Goal: Task Accomplishment & Management: Complete application form

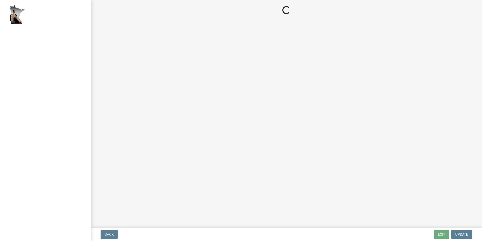
select select "2: 1"
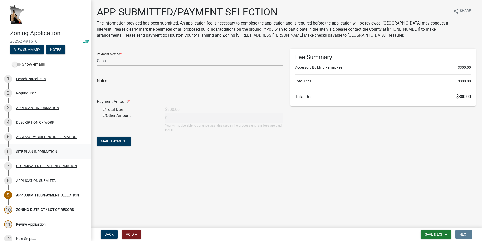
click at [32, 151] on div "SITE PLAN INFORMATION" at bounding box center [36, 152] width 41 height 4
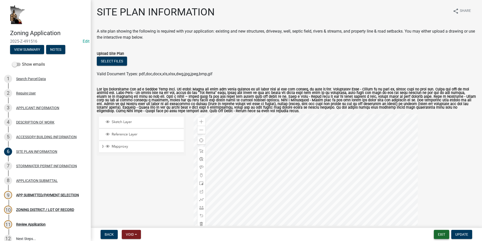
click at [441, 234] on button "Exit" at bounding box center [441, 234] width 15 height 9
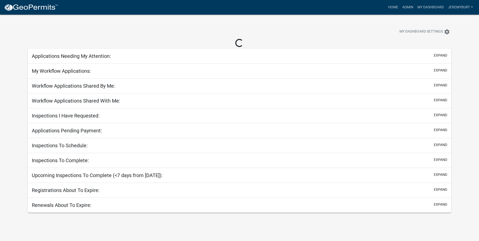
select select "2: 50"
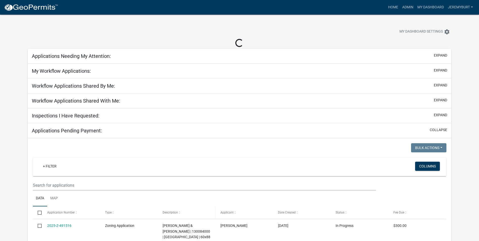
select select "2: 50"
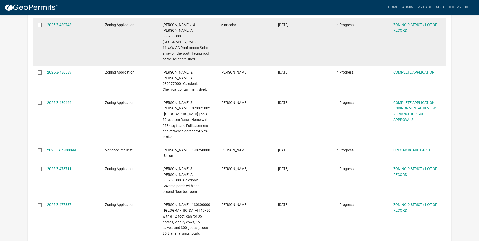
scroll to position [681, 0]
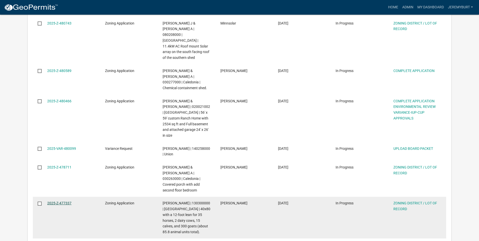
click at [62, 201] on link "2025-Z-477337" at bounding box center [59, 203] width 24 height 4
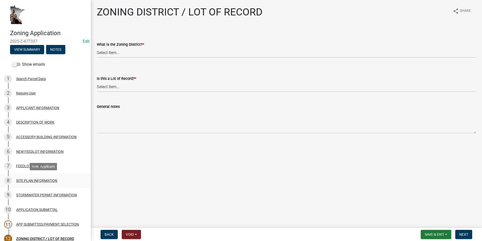
click at [30, 179] on div "SITE PLAN INFORMATION" at bounding box center [36, 181] width 41 height 4
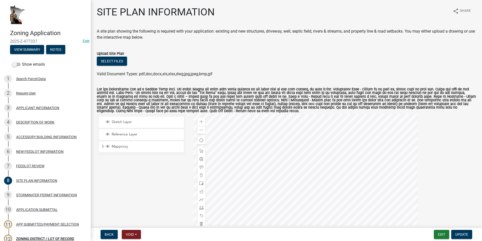
scroll to position [25, 0]
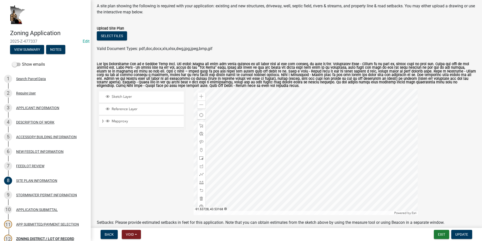
click at [312, 165] on div at bounding box center [306, 152] width 224 height 126
click at [200, 97] on span at bounding box center [202, 96] width 4 height 4
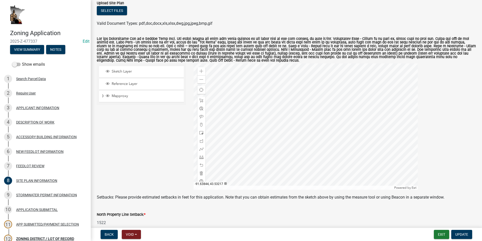
click at [308, 127] on div at bounding box center [306, 126] width 224 height 126
click at [298, 155] on div at bounding box center [306, 126] width 224 height 126
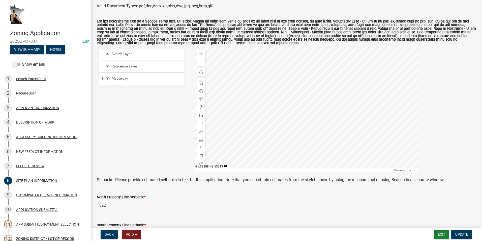
scroll to position [76, 0]
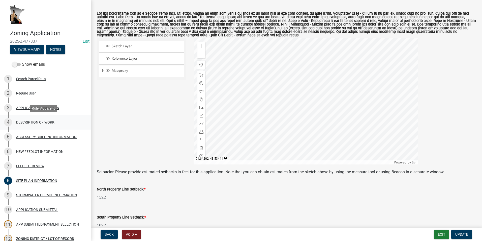
click at [37, 123] on div "DESCRIPTION OF WORK" at bounding box center [35, 122] width 38 height 4
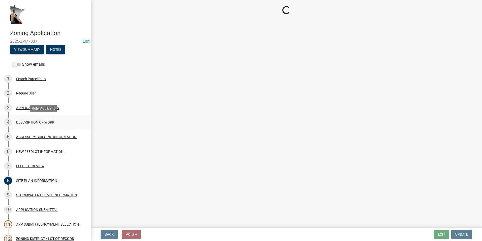
scroll to position [0, 0]
select select "8a50126a-ac8f-44d1-8890-2a914b053a60"
select select "6fa3780f-5db1-4692-8b38-e5e5a086efc1"
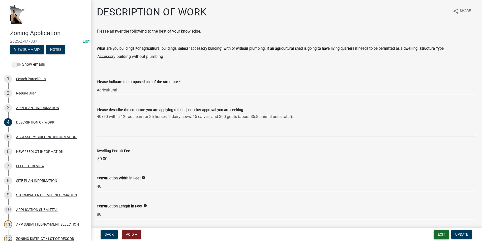
click at [441, 235] on button "Exit" at bounding box center [441, 234] width 15 height 9
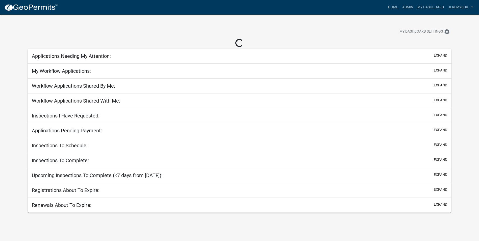
select select "2: 50"
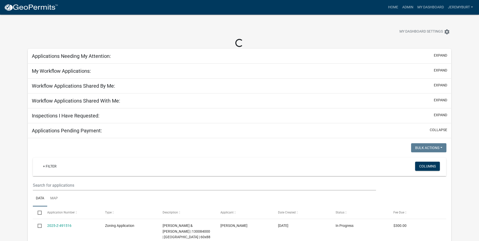
select select "2: 50"
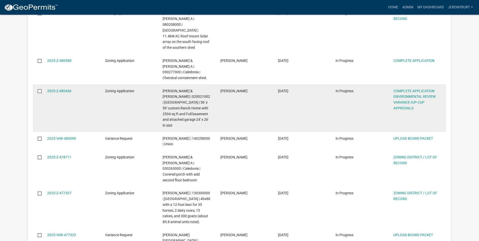
scroll to position [706, 0]
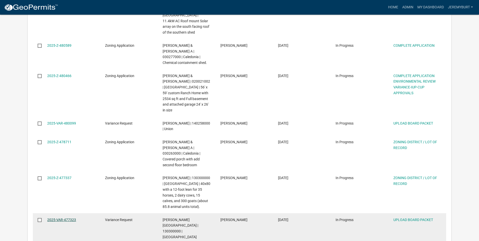
click at [51, 217] on link "2025-VAR-477323" at bounding box center [61, 219] width 29 height 4
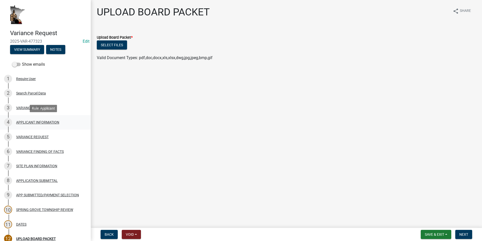
click at [36, 121] on div "APPLICANT INFORMATION" at bounding box center [37, 122] width 43 height 4
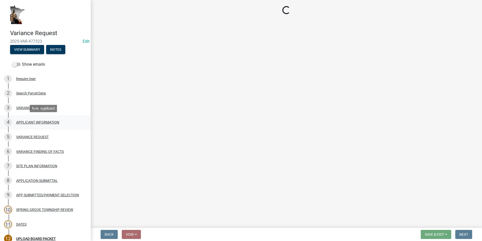
select select "3db89251-dfec-44b0-a70b-a46ca495b661"
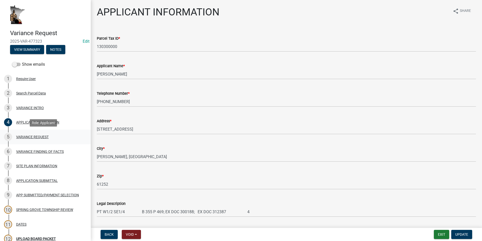
click at [34, 136] on div "VARIANCE REQUEST" at bounding box center [32, 137] width 33 height 4
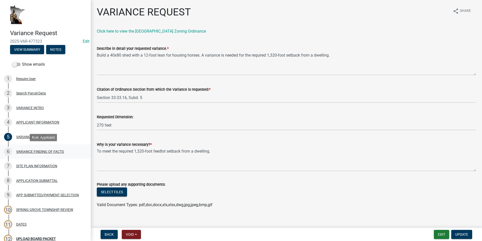
click at [27, 150] on div "VARIANCE FINDING OF FACTS" at bounding box center [40, 152] width 48 height 4
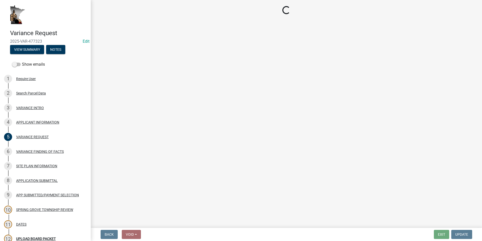
select select "e7339e75-e3d8-4c05-91a7-bbd42707347d"
select select "635aecb9-93f4-4782-a4af-22c7a8086bbc"
select select "aaa485d0-d801-4d37-bb7e-2a92079090af"
select select "7e69a0cc-1ed4-49c0-87fa-8a0d7a2511ee"
select select "104dc2c3-fb18-403f-90ac-5564d5e92e11"
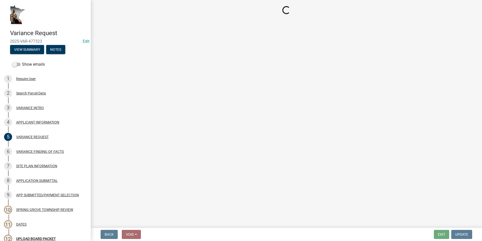
select select "c22521f2-ae46-4292-a6c5-e255f75be06c"
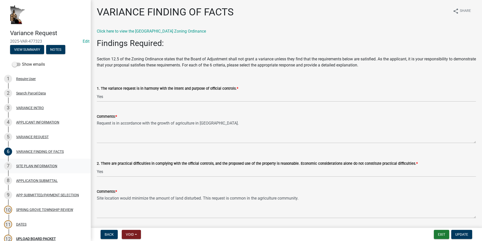
click at [44, 165] on div "SITE PLAN INFORMATION" at bounding box center [36, 166] width 41 height 4
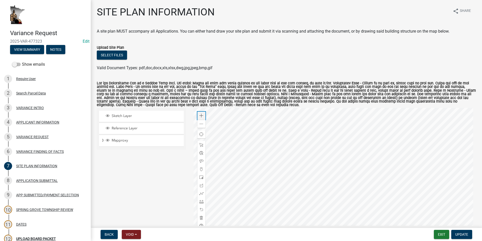
click at [200, 117] on span at bounding box center [202, 116] width 4 height 4
click at [445, 233] on button "Exit" at bounding box center [441, 234] width 15 height 9
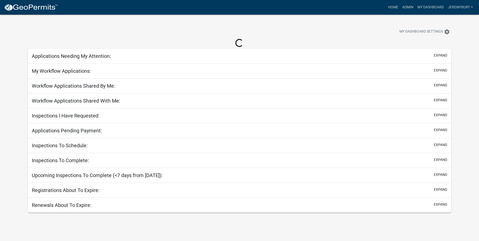
select select "2: 50"
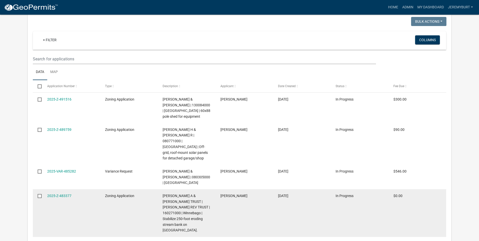
select select "2: 50"
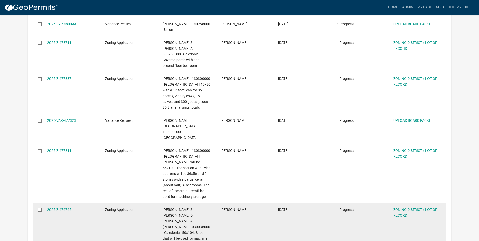
scroll to position [785, 0]
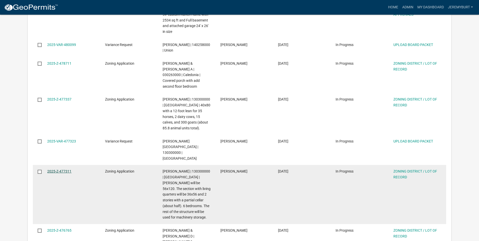
click at [55, 169] on link "2025-Z-477311" at bounding box center [59, 171] width 24 height 4
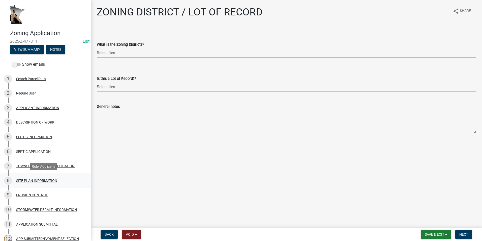
click at [41, 181] on div "SITE PLAN INFORMATION" at bounding box center [36, 181] width 41 height 4
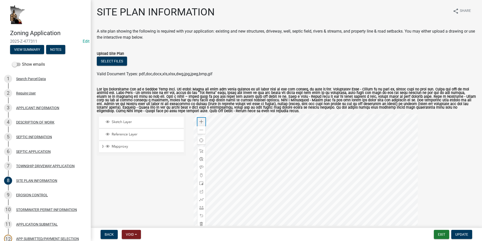
click at [200, 123] on span at bounding box center [202, 122] width 4 height 4
click at [437, 232] on button "Exit" at bounding box center [441, 234] width 15 height 9
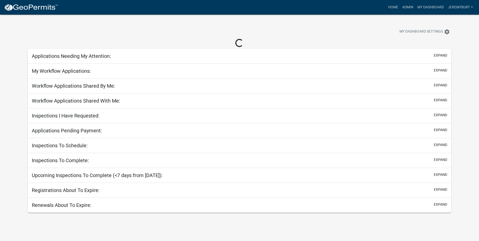
select select "2: 50"
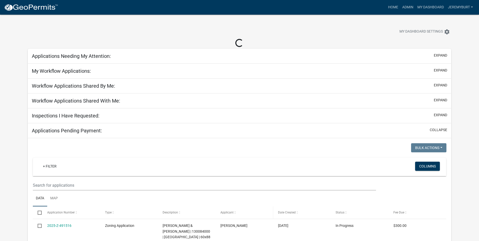
select select "2: 50"
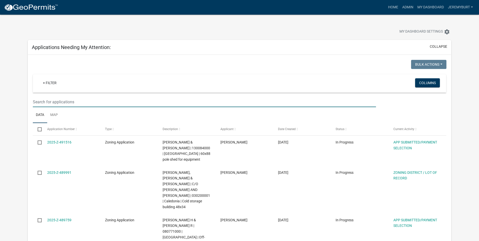
click at [77, 101] on input "text" at bounding box center [204, 102] width 343 height 10
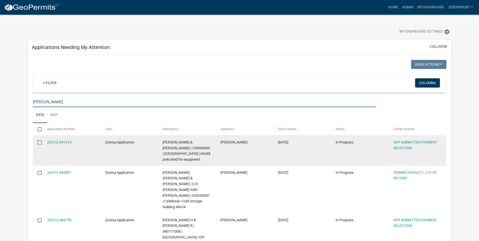
type input "[PERSON_NAME]"
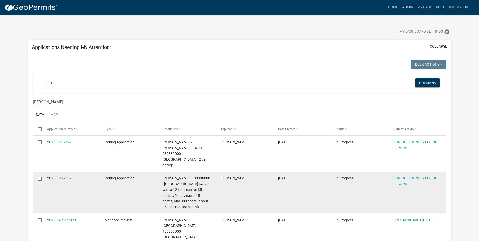
click at [67, 176] on link "2025-Z-477337" at bounding box center [59, 178] width 24 height 4
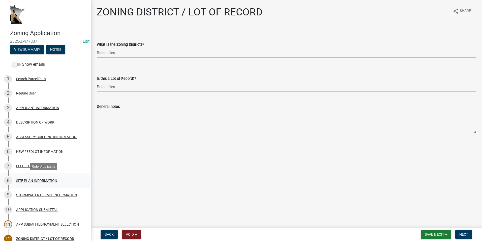
click at [35, 179] on div "SITE PLAN INFORMATION" at bounding box center [36, 181] width 41 height 4
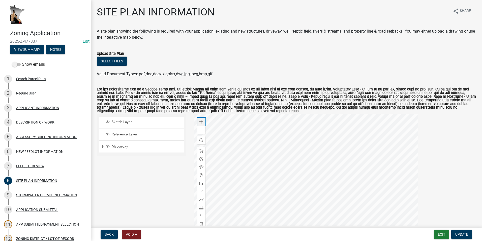
click at [200, 122] on span at bounding box center [202, 122] width 4 height 4
click at [304, 170] on div at bounding box center [306, 177] width 224 height 126
click at [260, 196] on div at bounding box center [306, 177] width 224 height 126
click at [284, 190] on div at bounding box center [306, 177] width 224 height 126
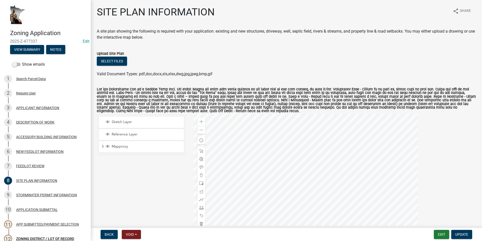
click at [292, 188] on div at bounding box center [306, 177] width 224 height 126
click at [308, 192] on div at bounding box center [306, 177] width 224 height 126
click at [289, 169] on div at bounding box center [306, 177] width 224 height 126
